Goal: Navigation & Orientation: Find specific page/section

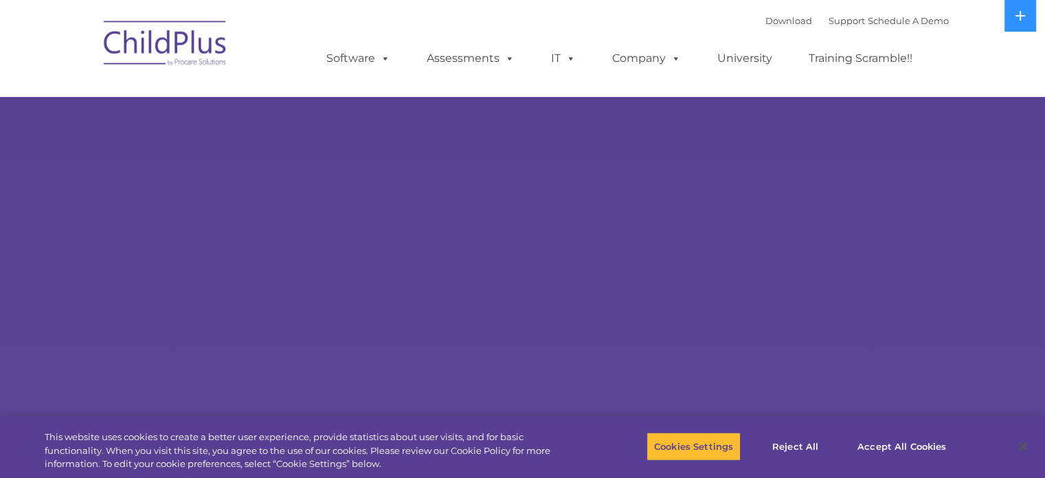
select select "MEDIUM"
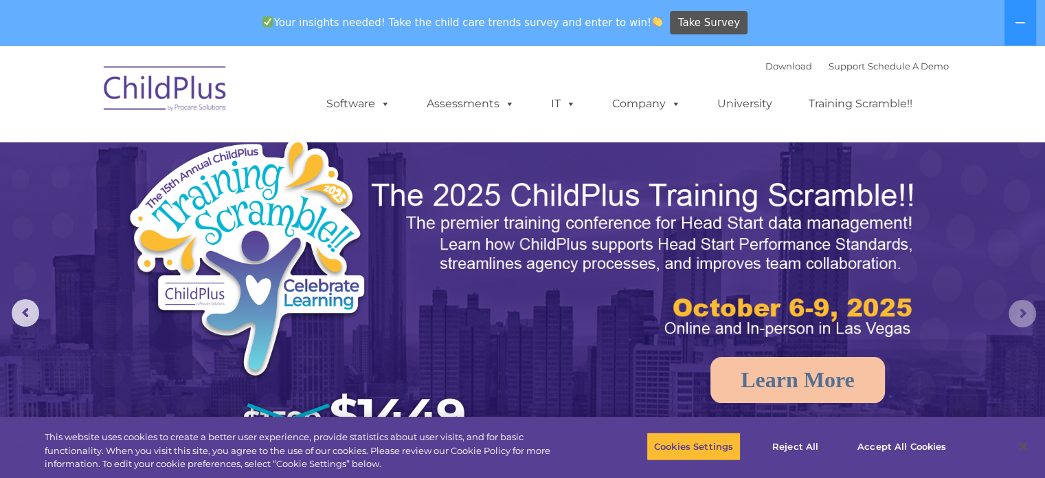
click at [1028, 315] on rs-arrow at bounding box center [1022, 313] width 27 height 27
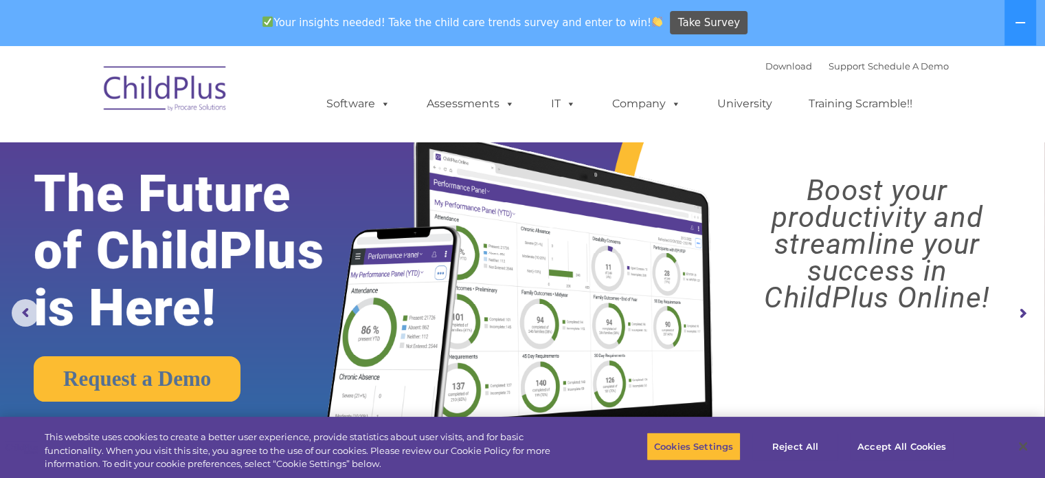
click at [1028, 315] on rs-arrow at bounding box center [1022, 313] width 27 height 27
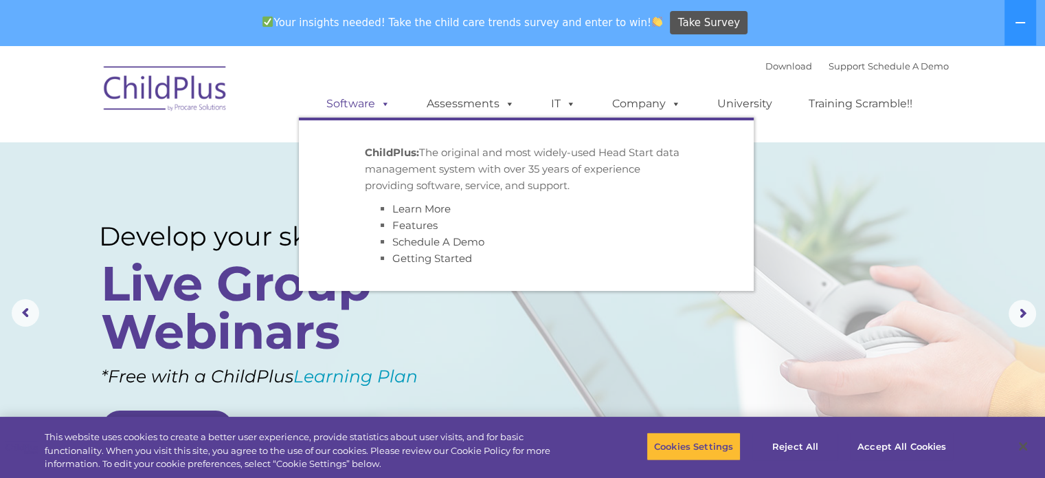
click at [329, 104] on link "Software" at bounding box center [358, 103] width 91 height 27
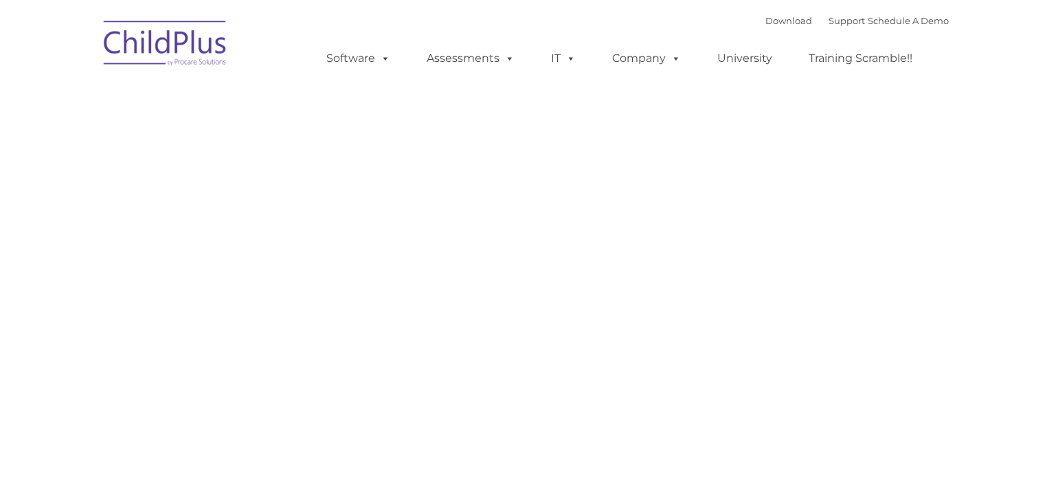
type input ""
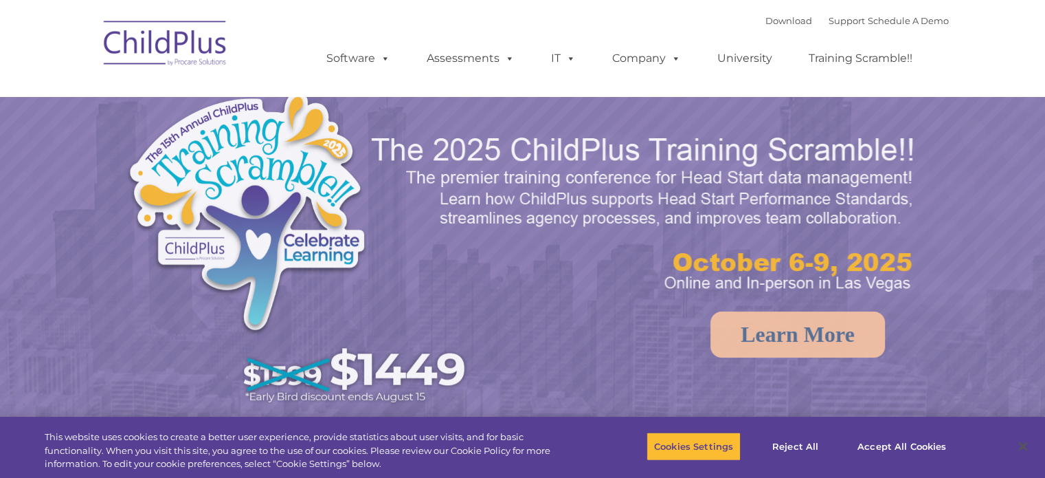
select select "MEDIUM"
